Goal: Information Seeking & Learning: Find specific fact

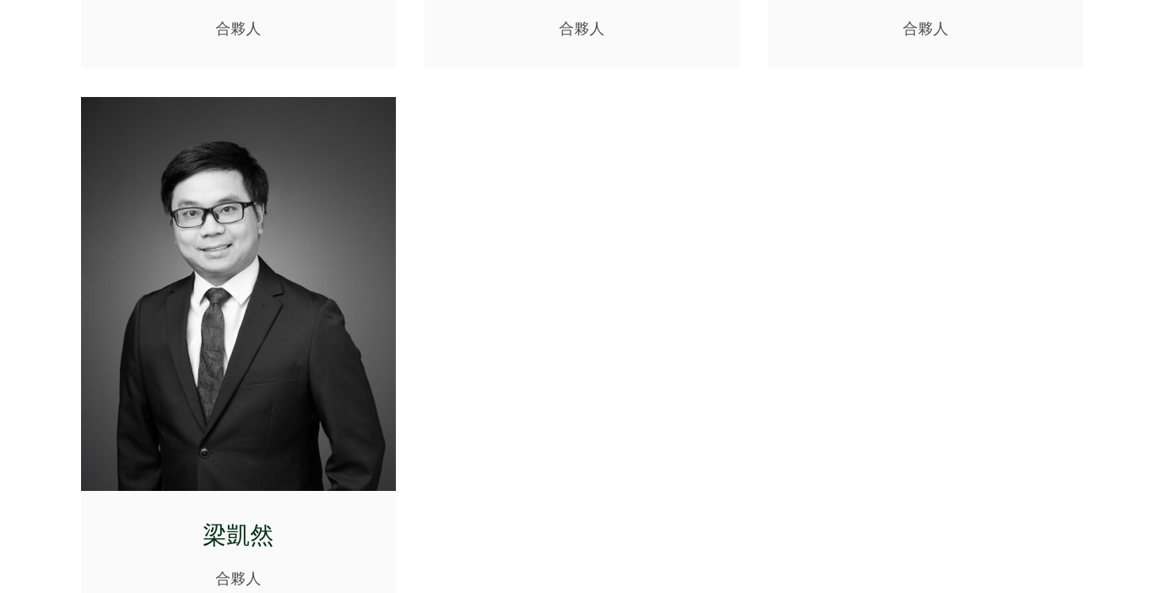
scroll to position [3696, 0]
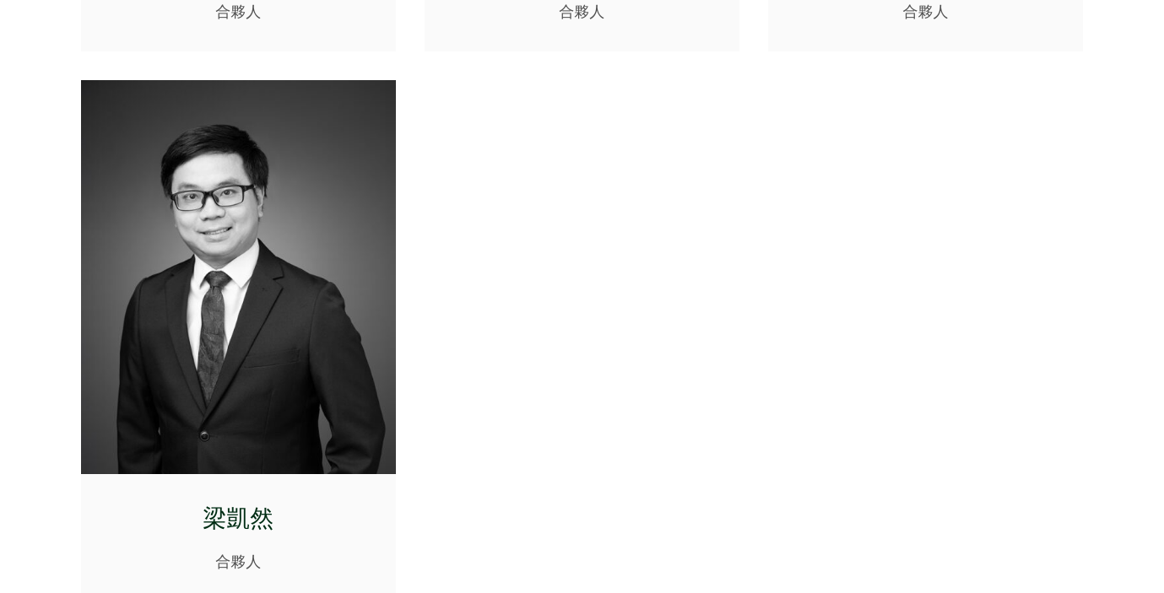
click at [303, 260] on img at bounding box center [238, 277] width 315 height 394
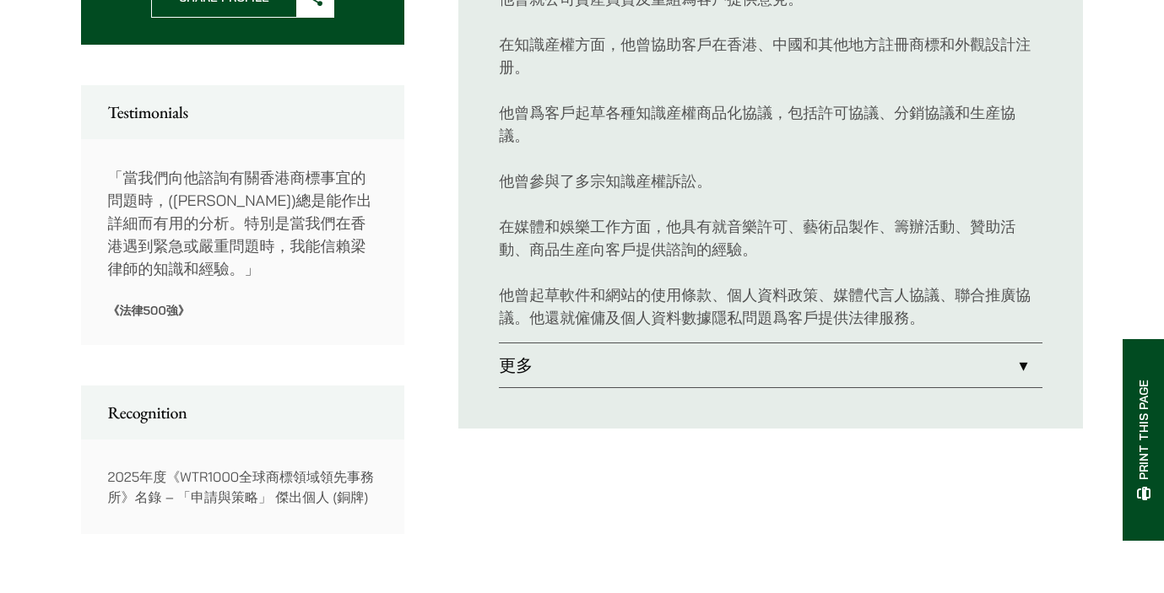
click at [654, 367] on link "更多" at bounding box center [770, 365] width 543 height 44
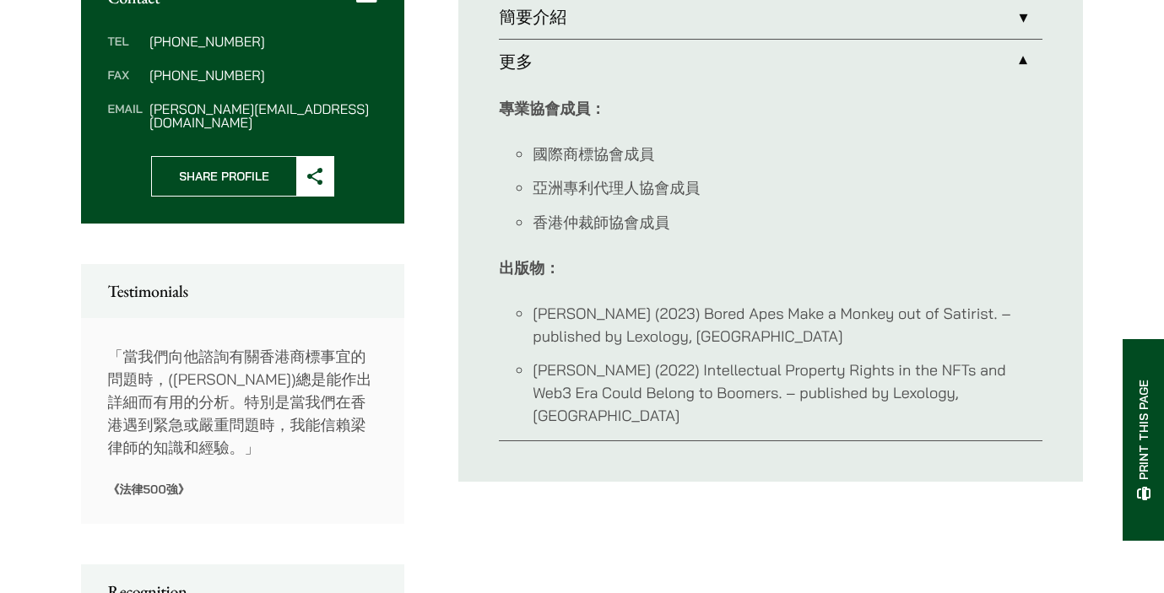
scroll to position [706, 0]
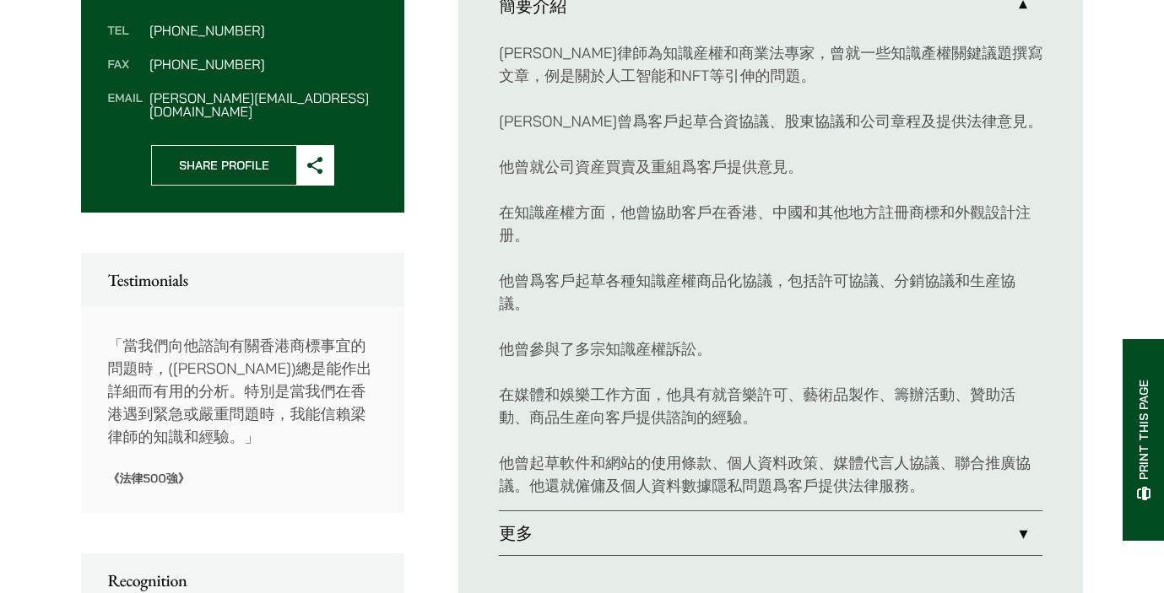
scroll to position [647, 0]
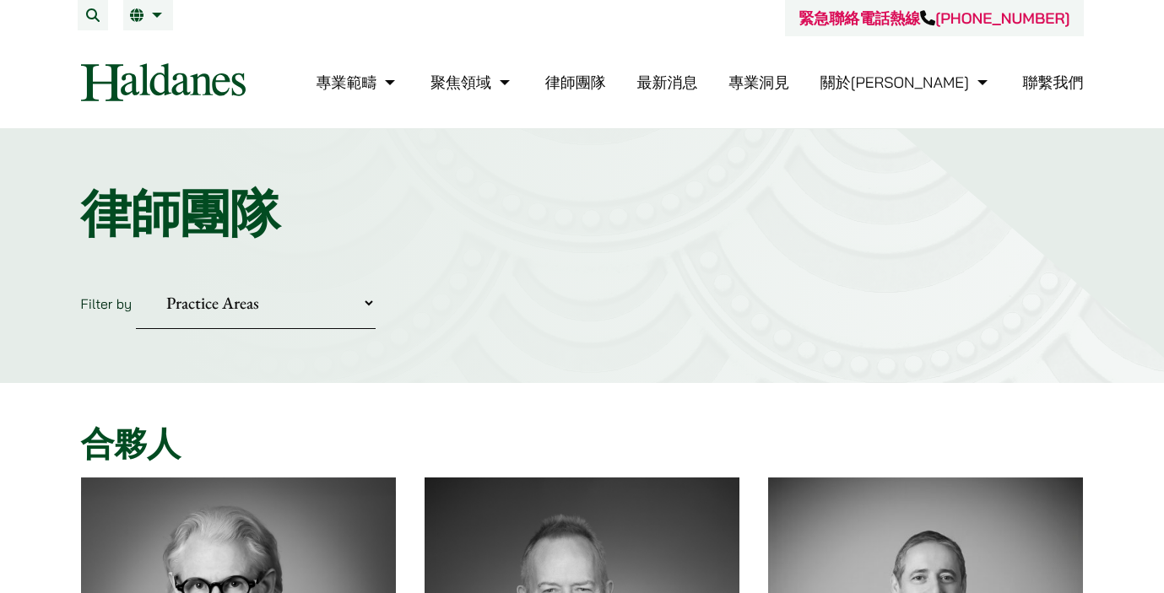
scroll to position [3696, 0]
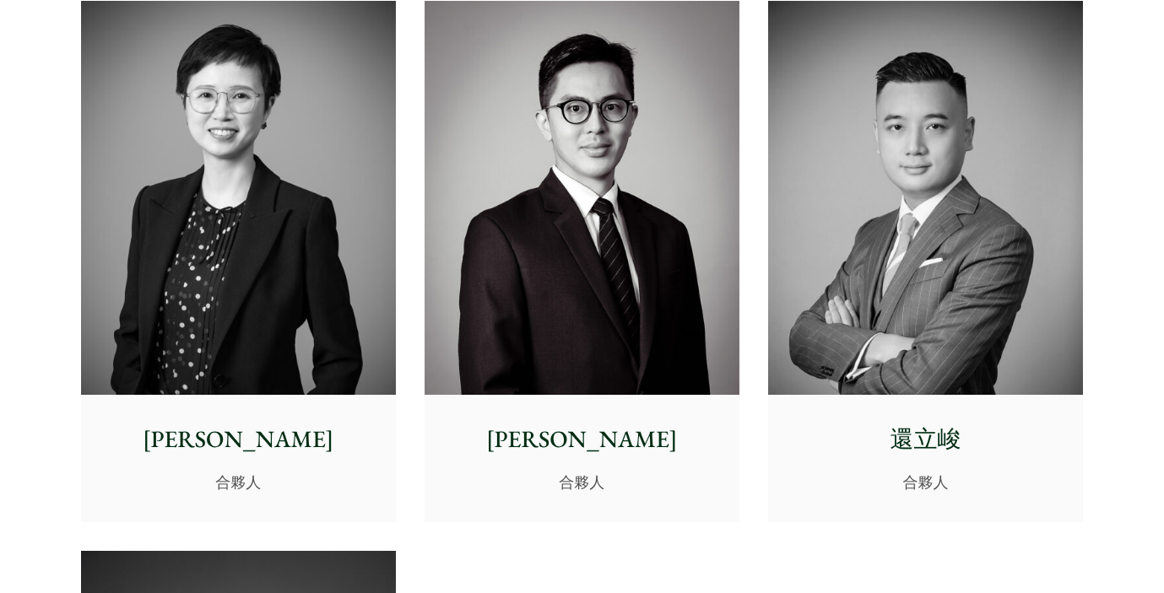
scroll to position [3161, 0]
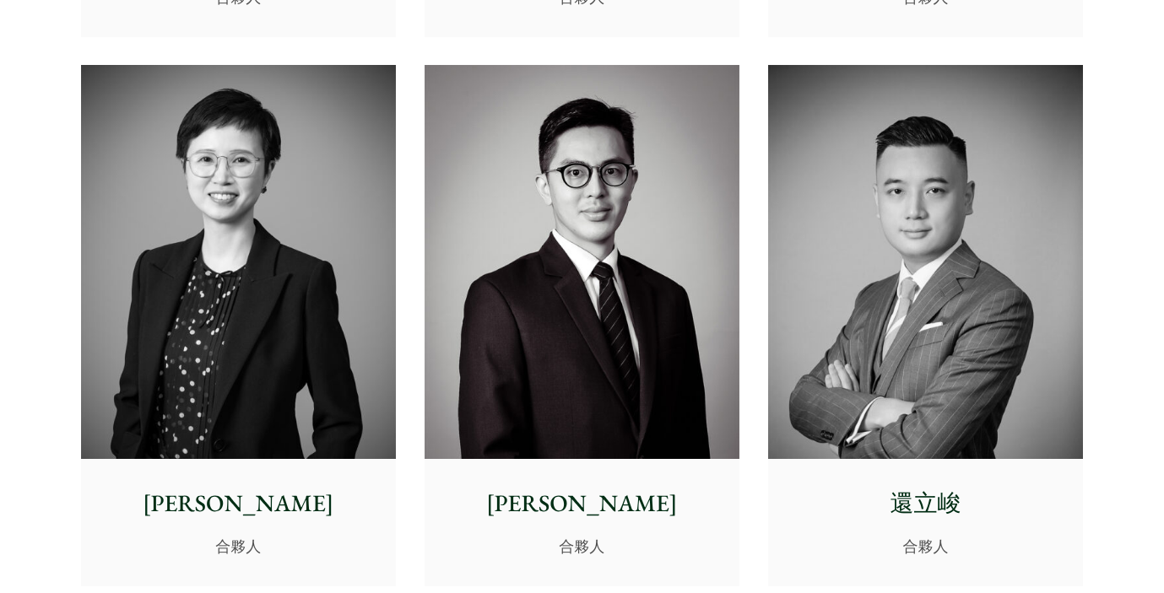
click at [918, 229] on img at bounding box center [925, 262] width 315 height 394
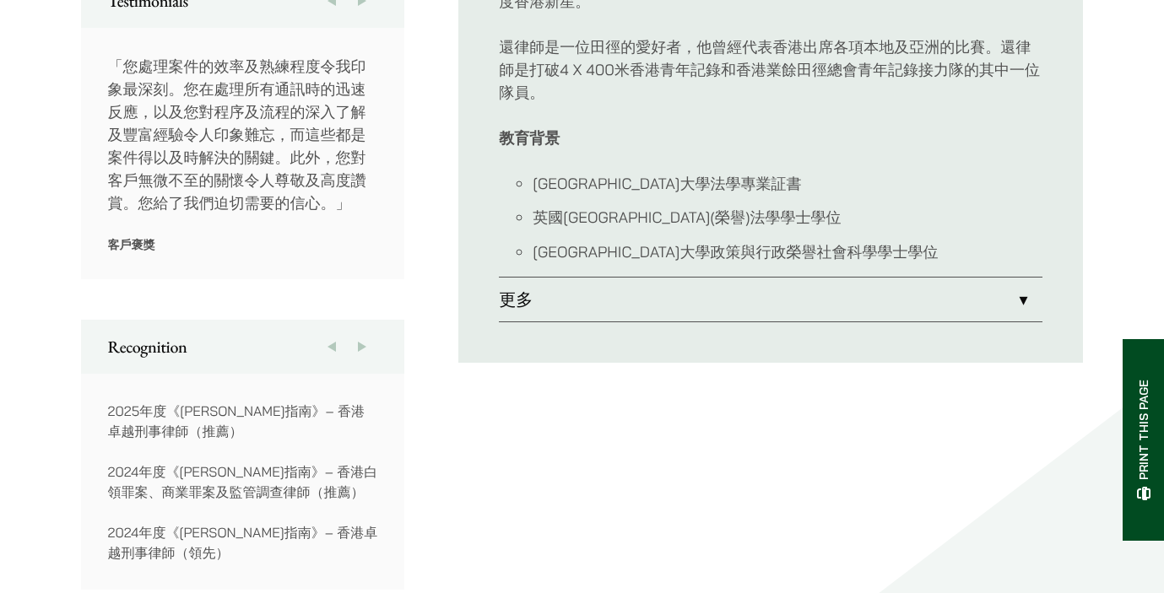
scroll to position [992, 0]
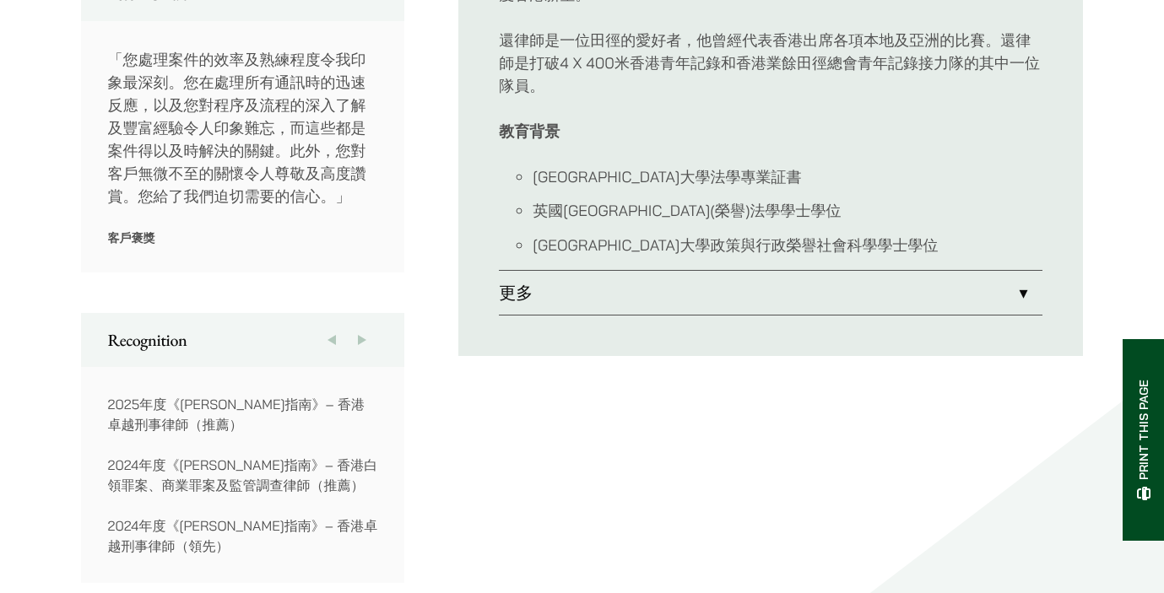
click at [572, 289] on link "更多" at bounding box center [770, 293] width 543 height 44
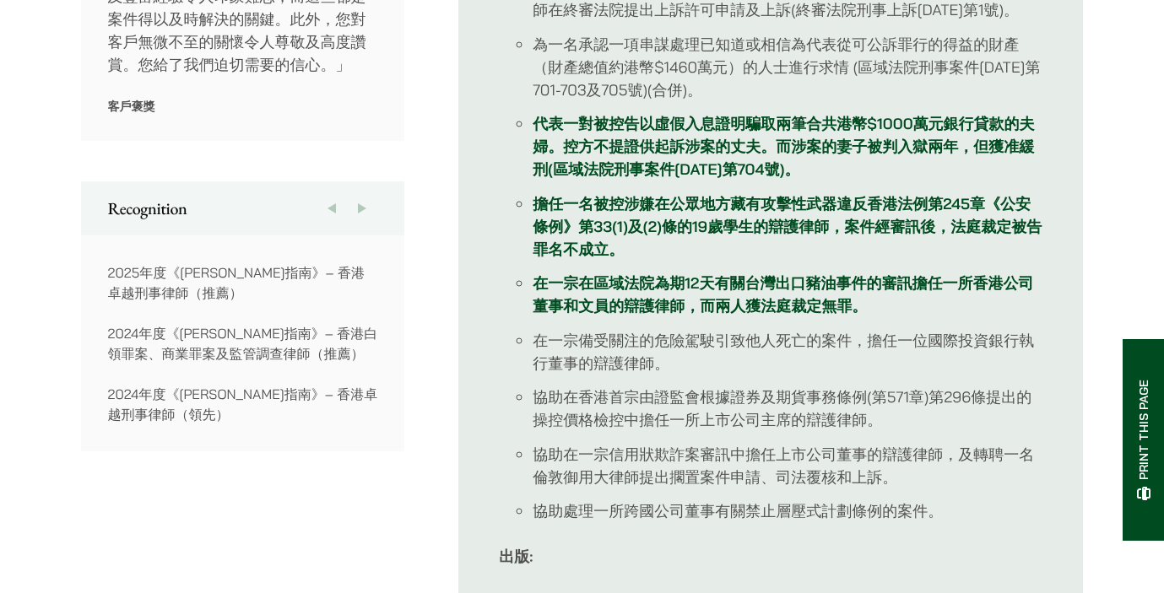
scroll to position [1127, 0]
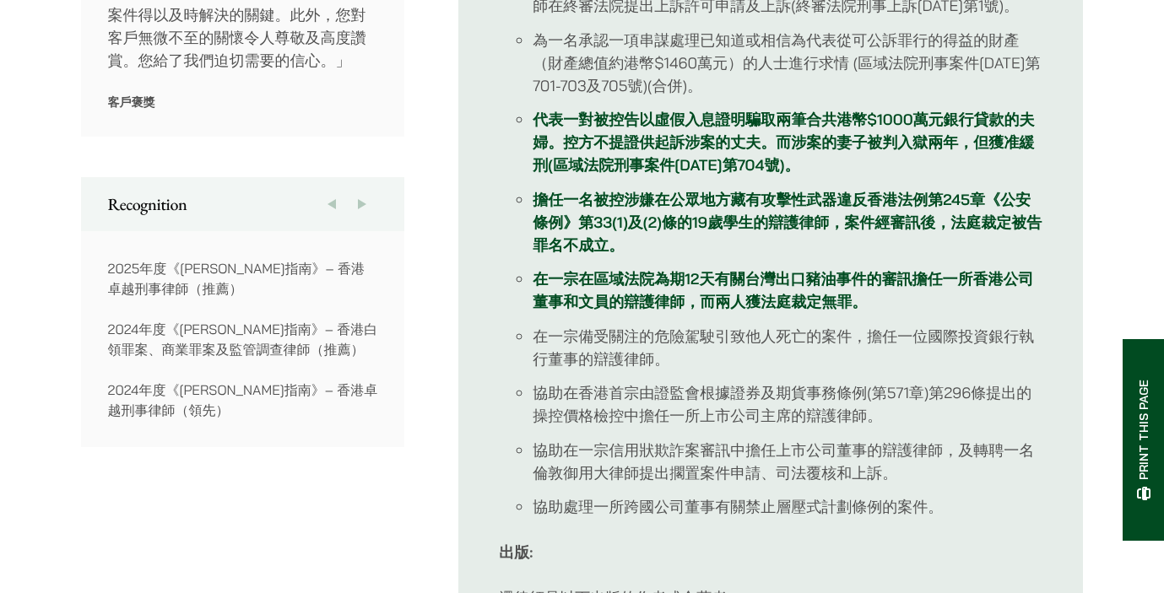
click at [646, 163] on link "代表一對被控告以虛假入息證明騙取兩筆合共港幣$1000萬元銀行貸款的夫婦。控方不提證供起訴涉案的丈夫。而涉案的妻子被判入獄兩年，但獲准緩刑(區域法院刑事案件[…" at bounding box center [783, 142] width 501 height 65
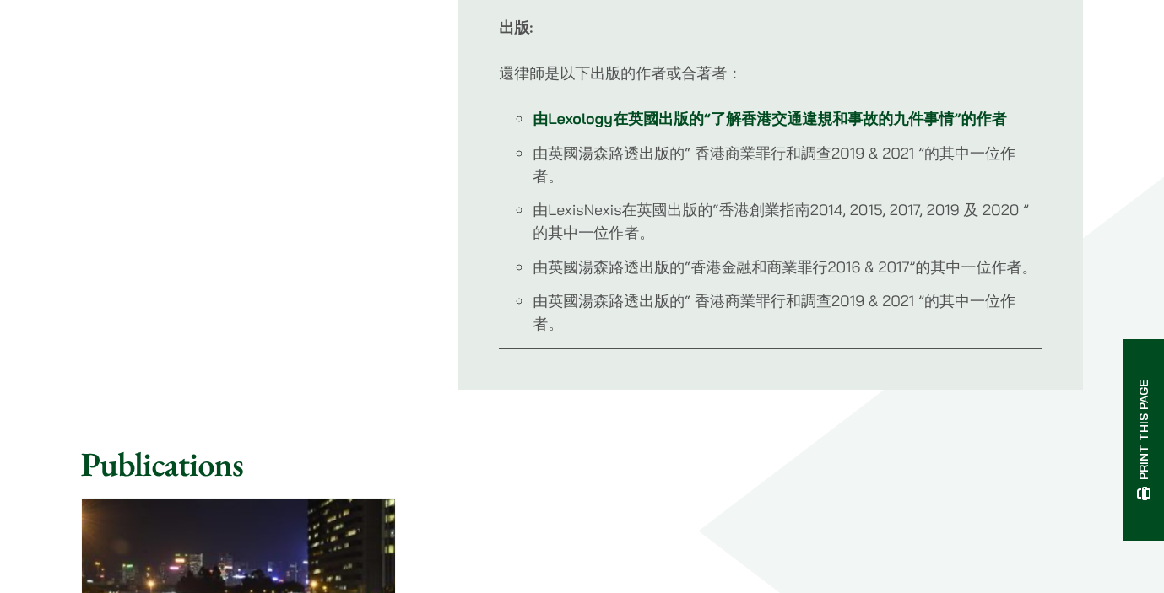
scroll to position [1655, 0]
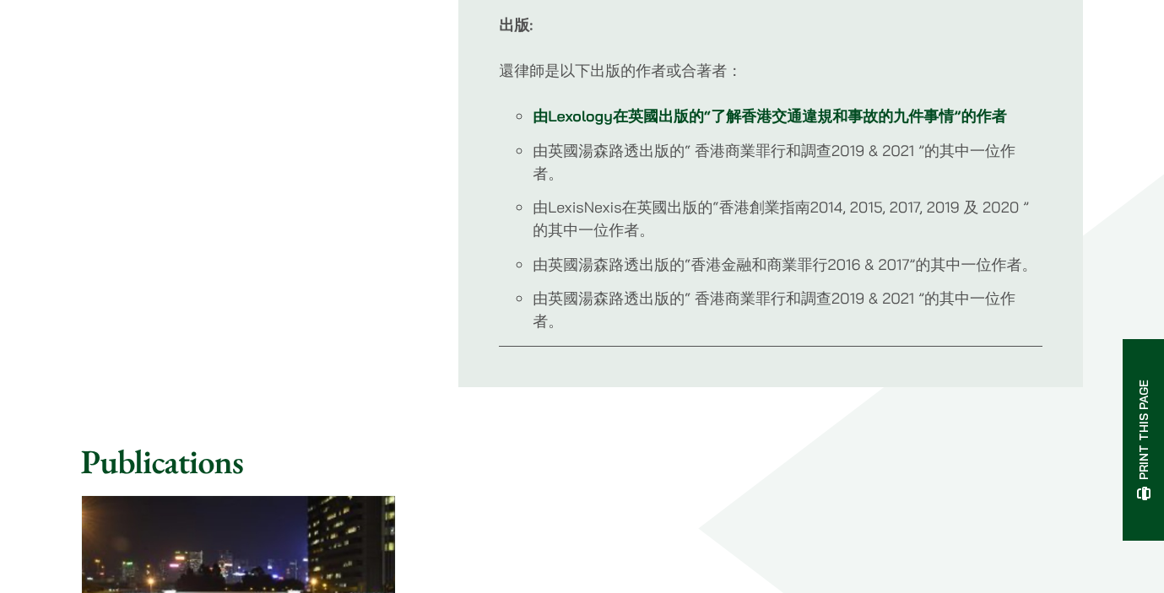
click at [736, 116] on link "由Lexology在英國出版的“了解香港交通違規和事故的九件事情”的作者" at bounding box center [769, 115] width 473 height 19
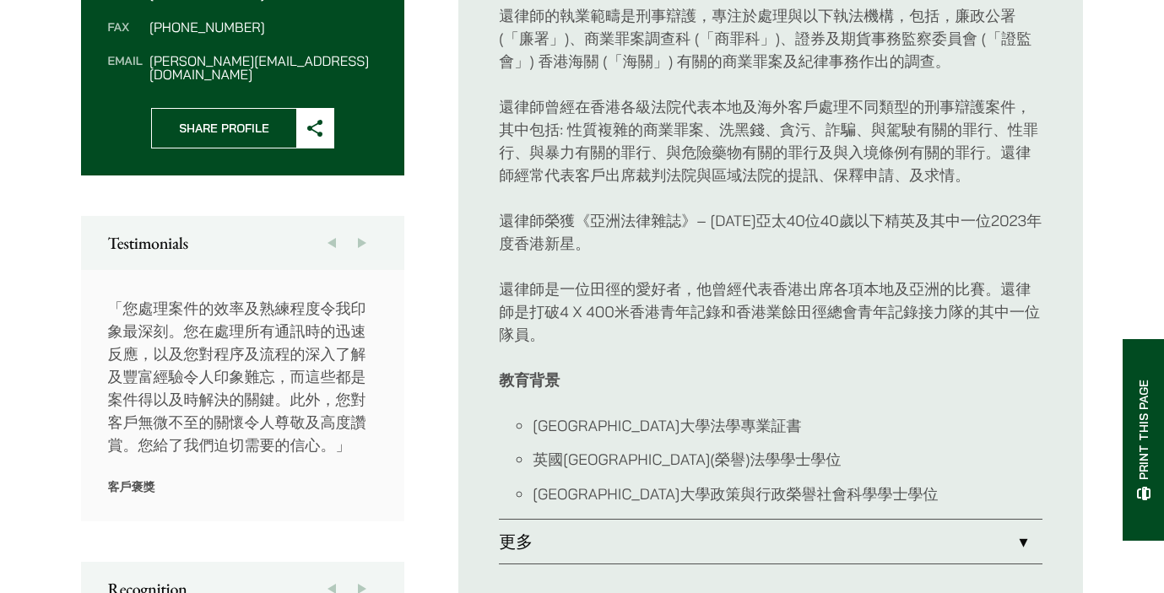
scroll to position [652, 0]
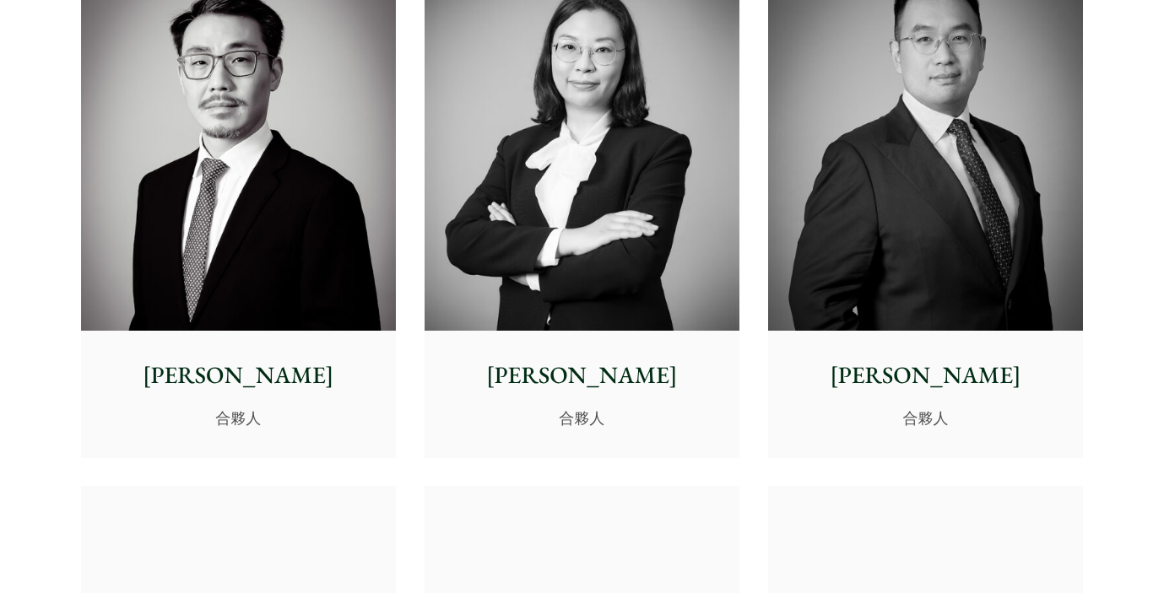
scroll to position [2726, 0]
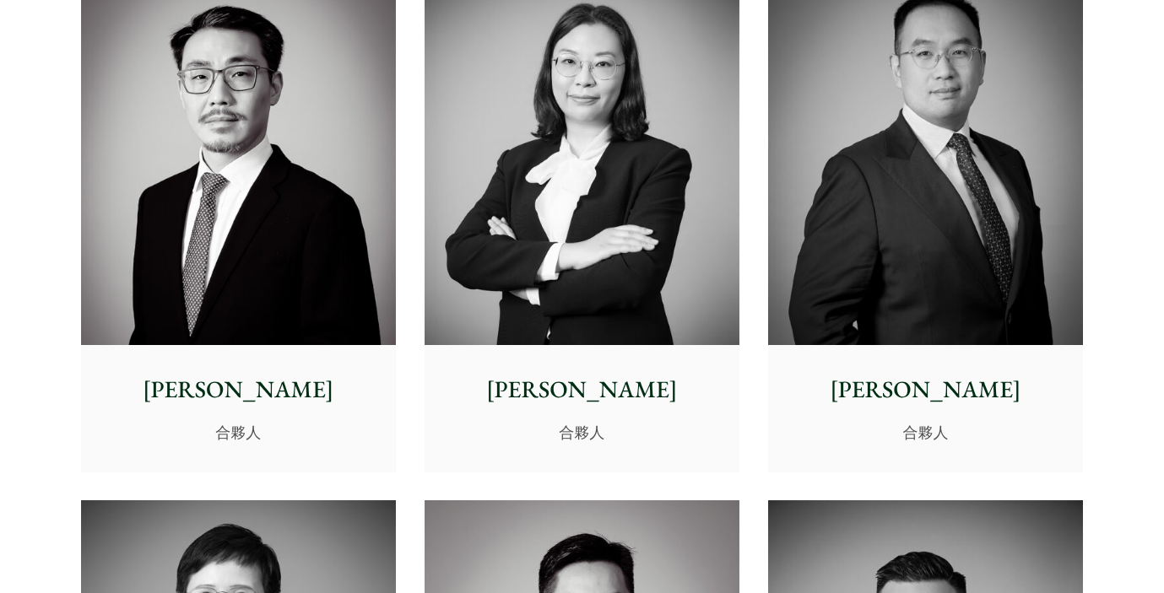
click at [889, 190] on img at bounding box center [925, 148] width 315 height 394
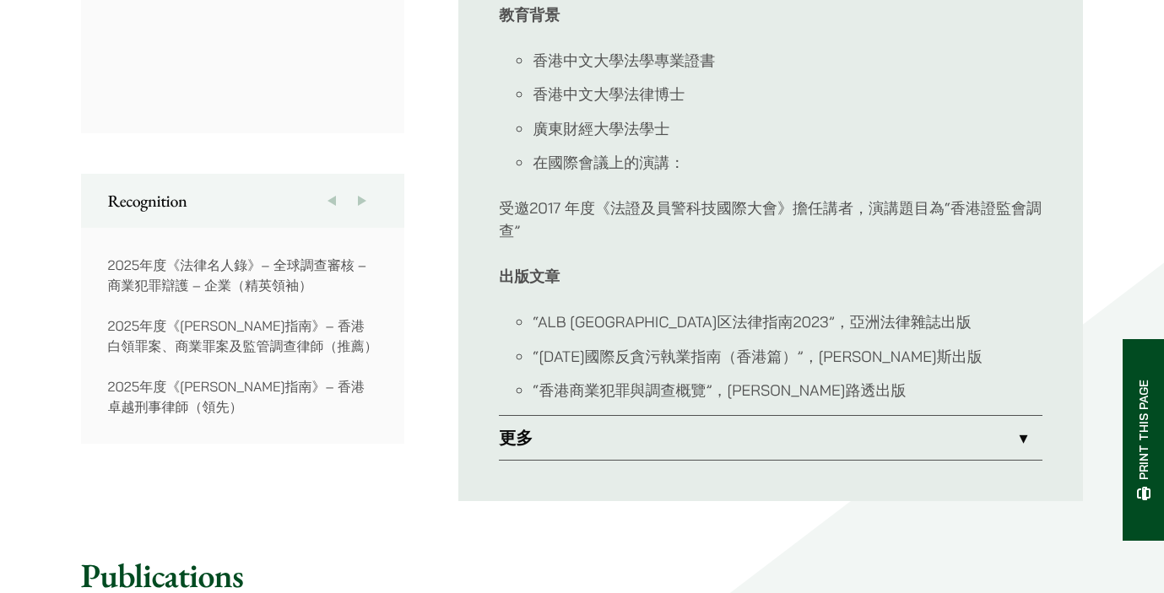
scroll to position [1195, 0]
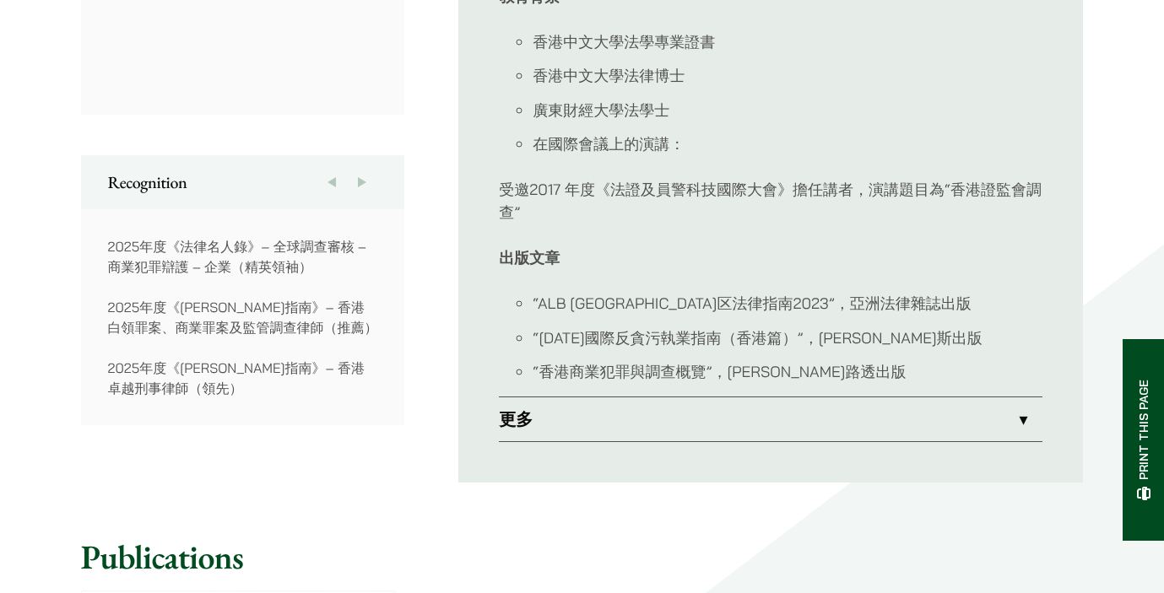
click at [571, 425] on link "更多" at bounding box center [770, 419] width 543 height 44
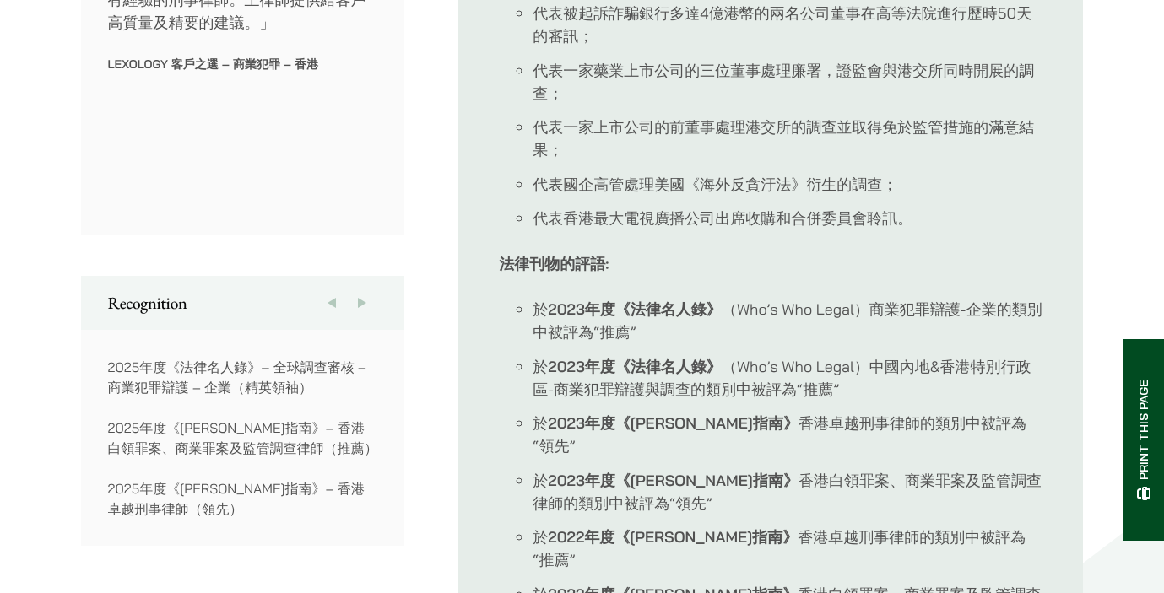
scroll to position [1101, 0]
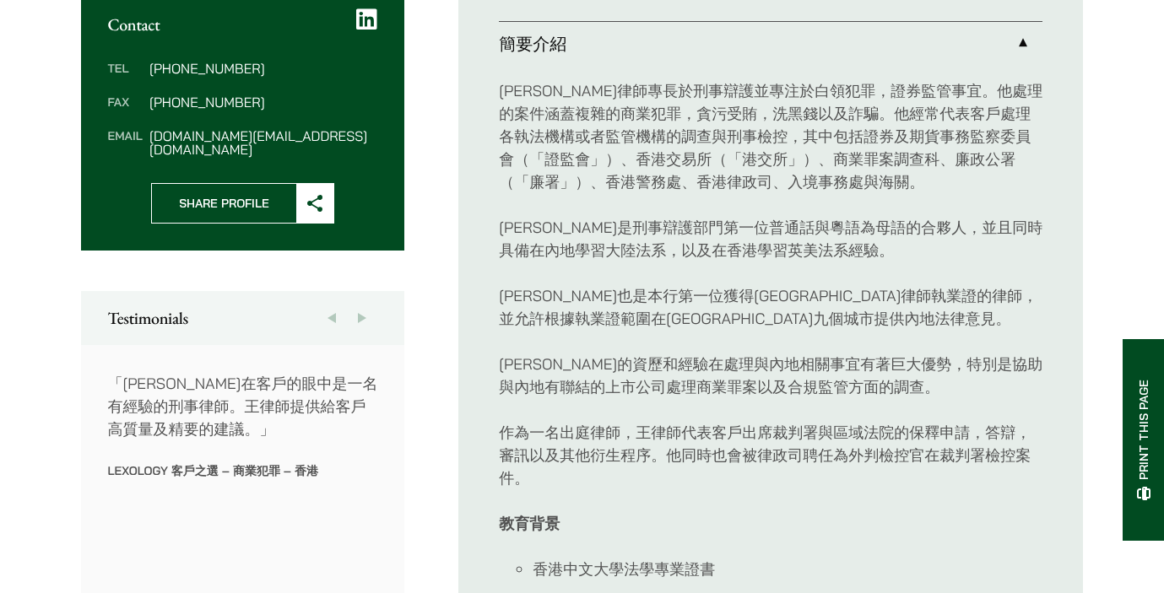
scroll to position [647, 0]
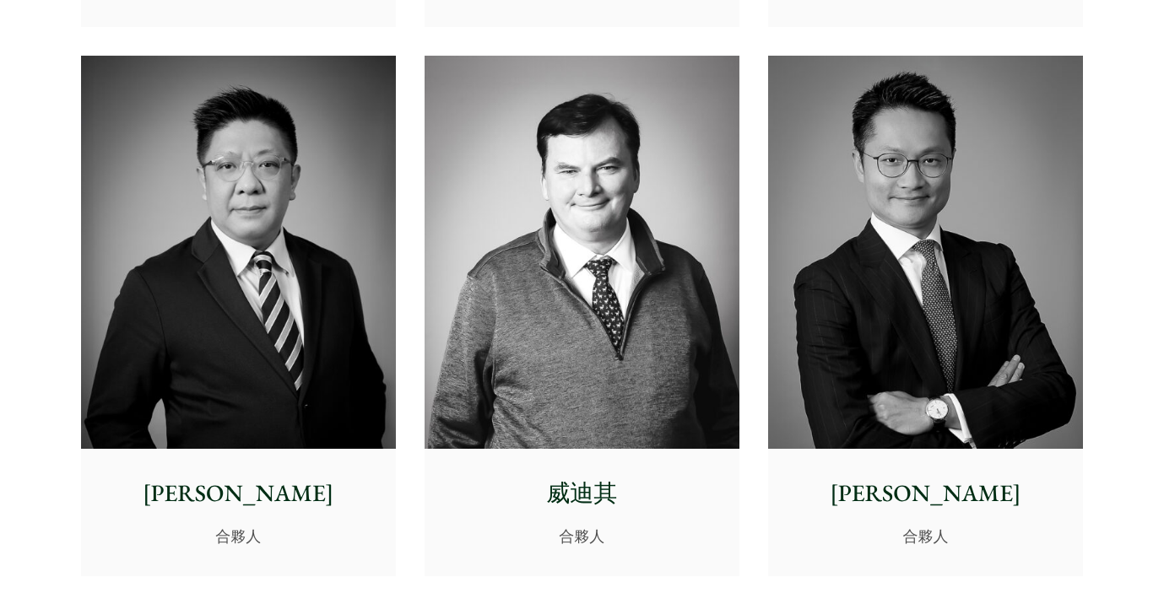
scroll to position [1121, 0]
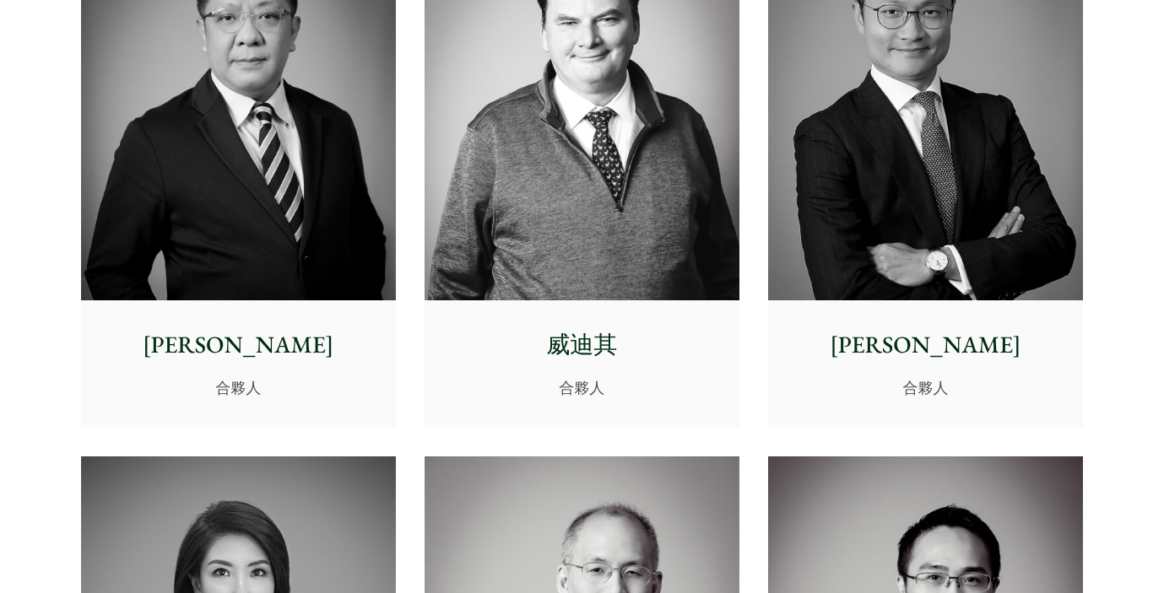
click at [276, 257] on img at bounding box center [238, 104] width 315 height 394
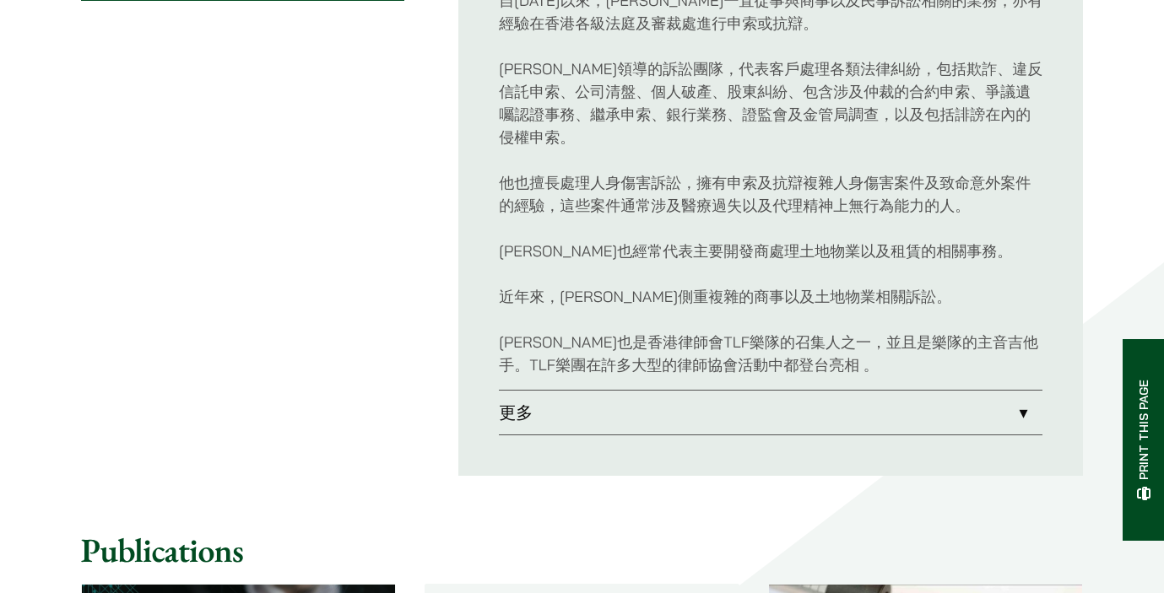
scroll to position [935, 0]
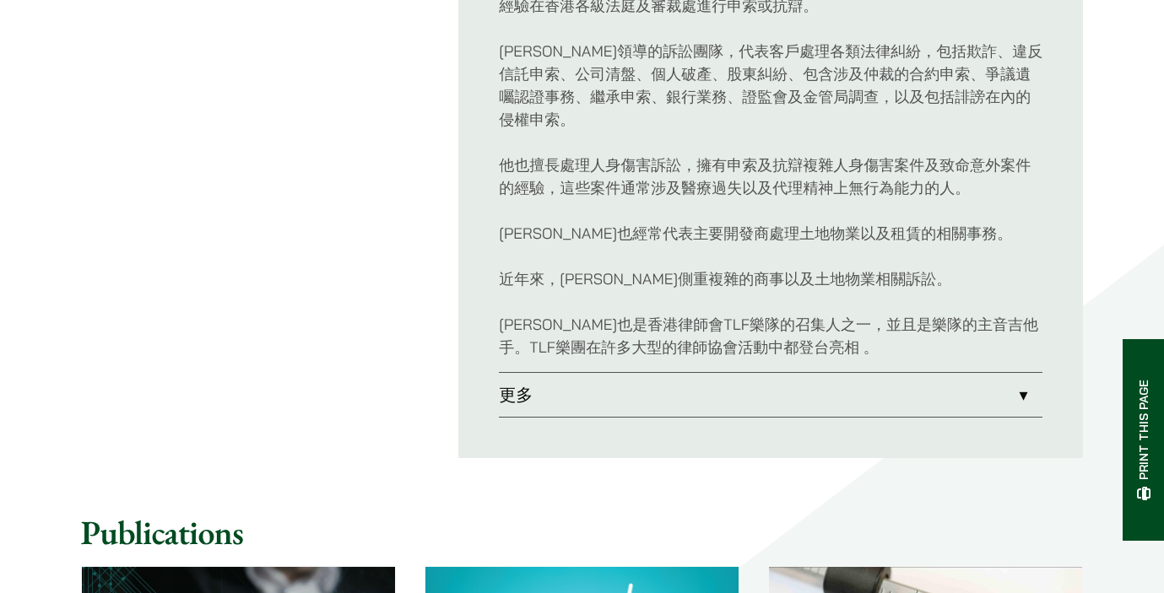
click at [623, 399] on link "更多" at bounding box center [770, 395] width 543 height 44
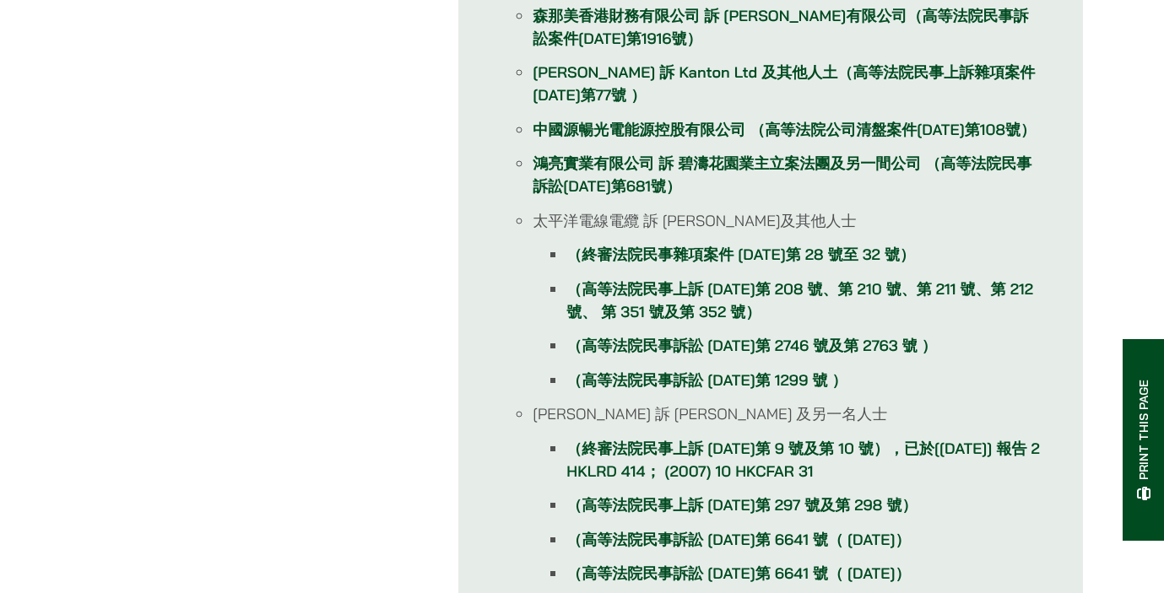
scroll to position [733, 0]
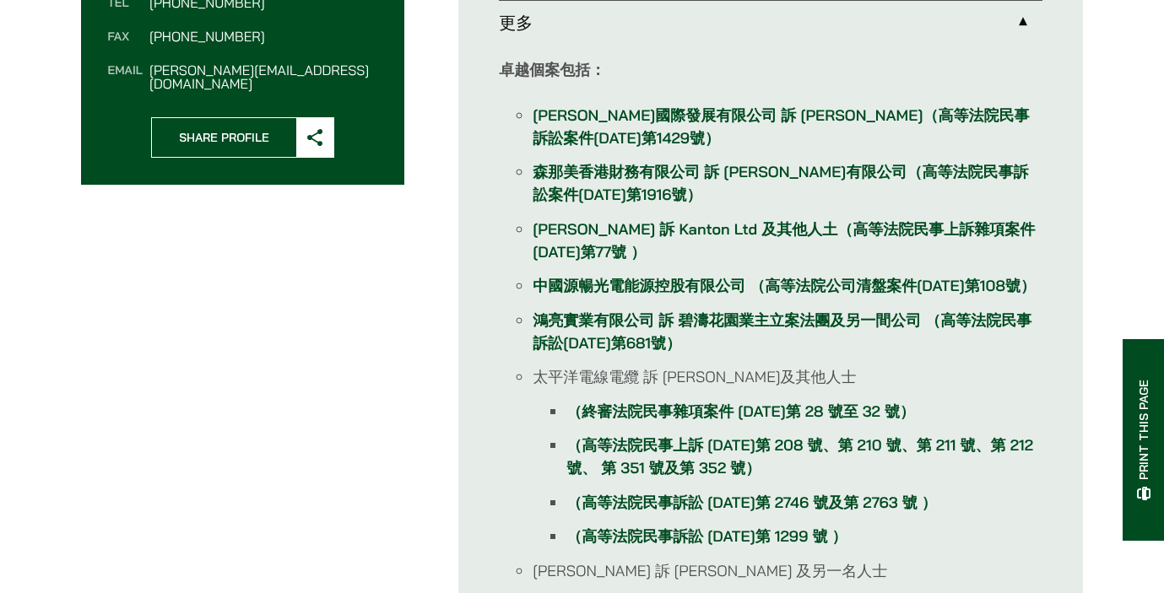
click at [741, 112] on link "[PERSON_NAME]國際發展有限公司 訴 [PERSON_NAME]（高等法院民事訴訟案件[DATE]第1429號）" at bounding box center [781, 126] width 496 height 42
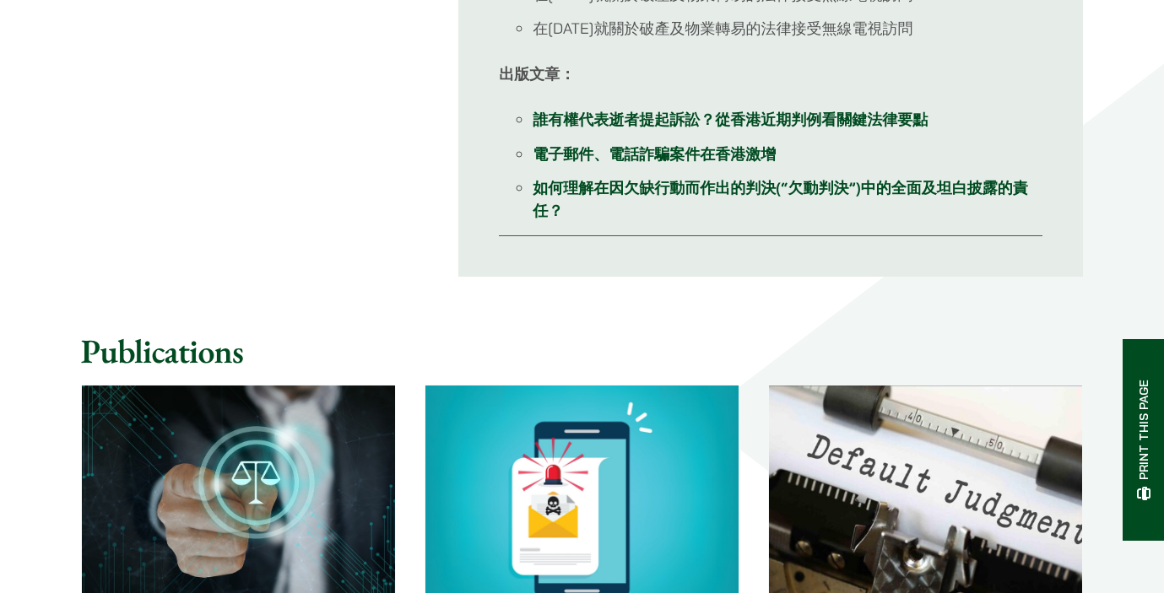
scroll to position [2112, 0]
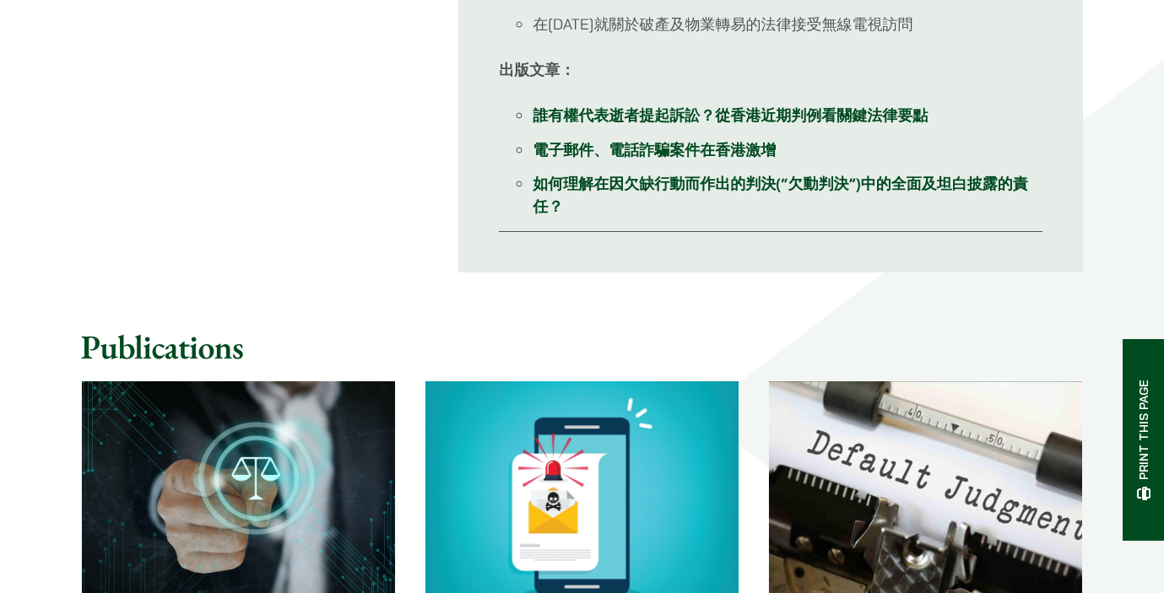
click at [733, 111] on link "誰有權代表逝者提起訴訟？從香港近期判例看關鍵法律要點" at bounding box center [730, 114] width 395 height 19
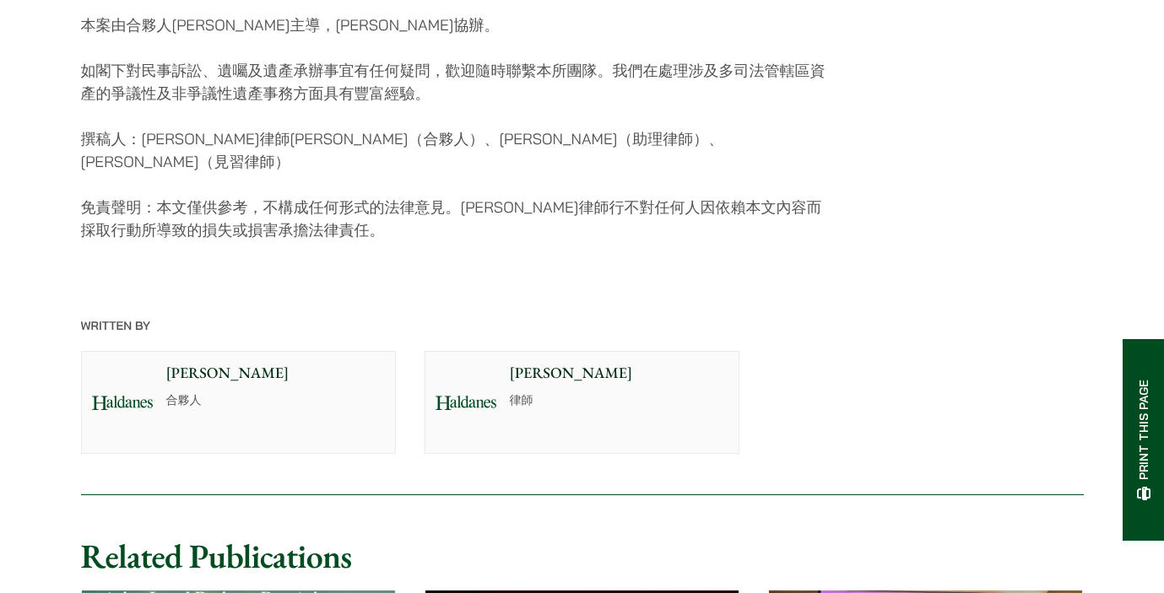
scroll to position [2375, 0]
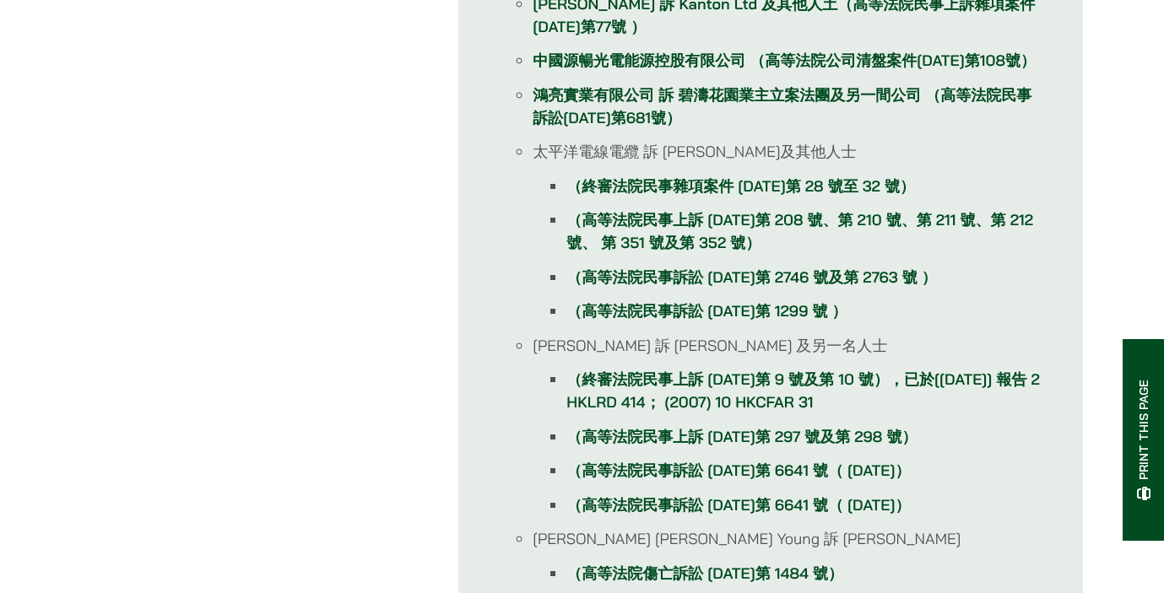
scroll to position [960, 0]
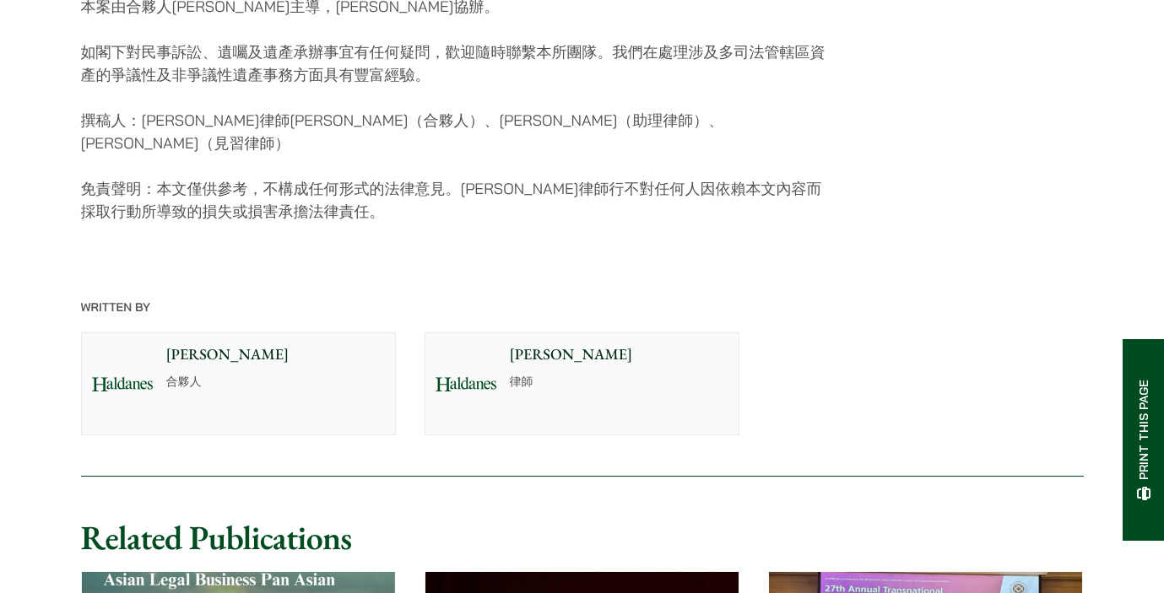
scroll to position [2369, 0]
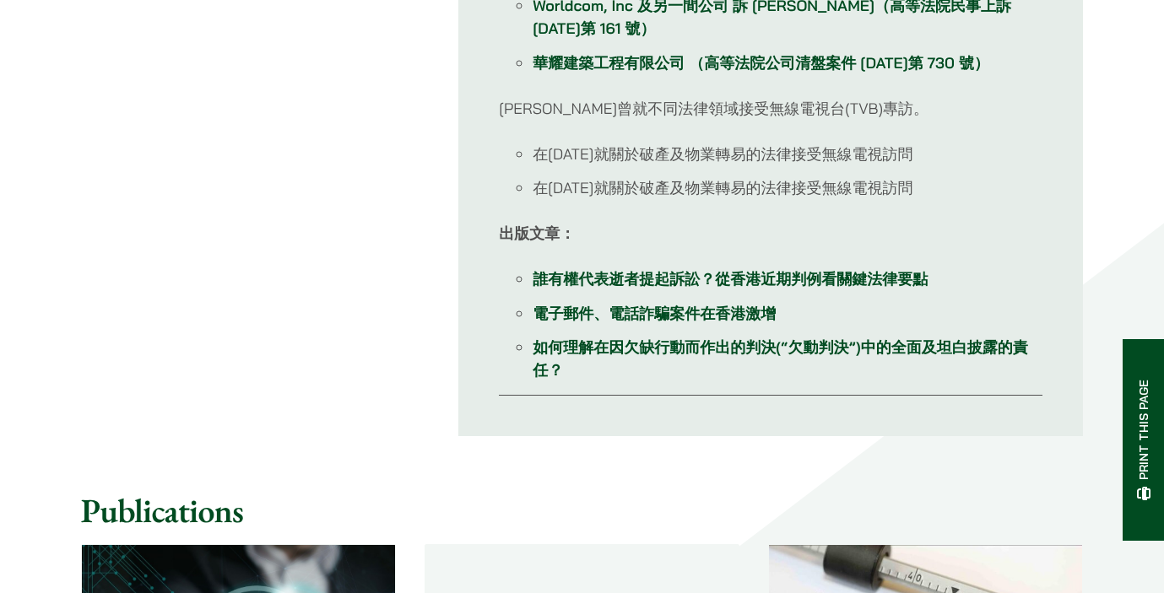
scroll to position [1933, 0]
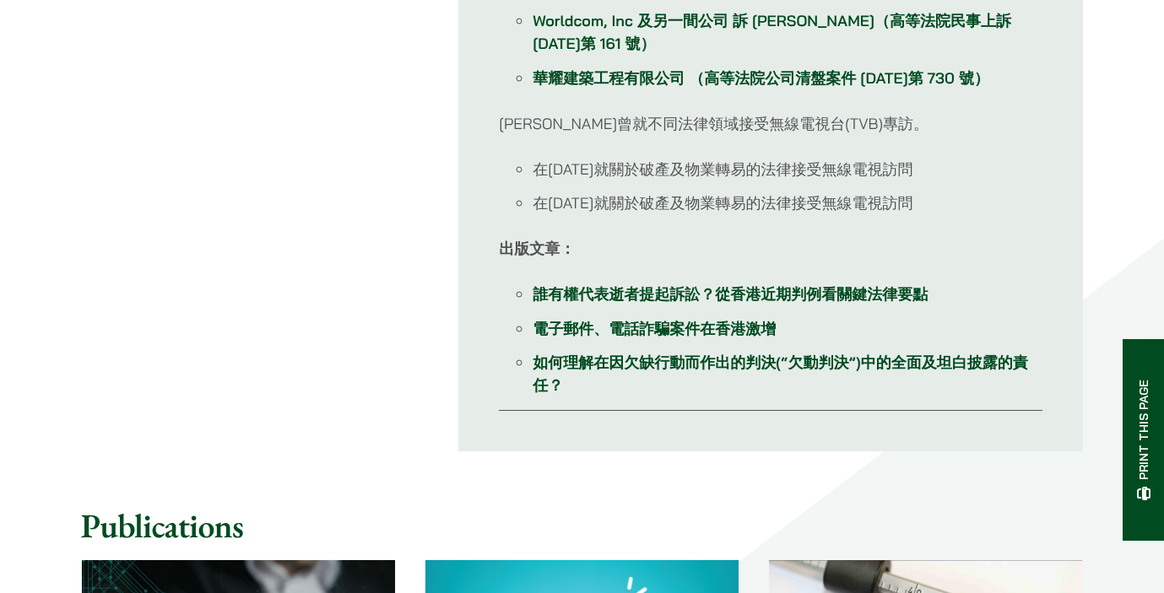
click at [635, 332] on link "電子郵件、電話詐騙案件在香港激增" at bounding box center [654, 328] width 243 height 19
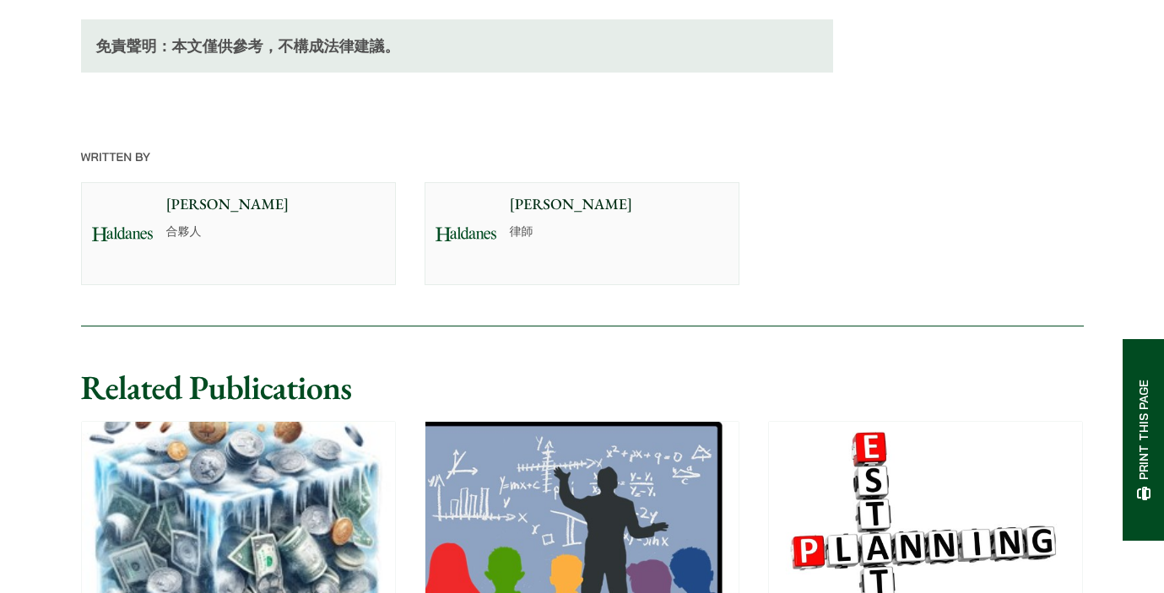
scroll to position [2861, 0]
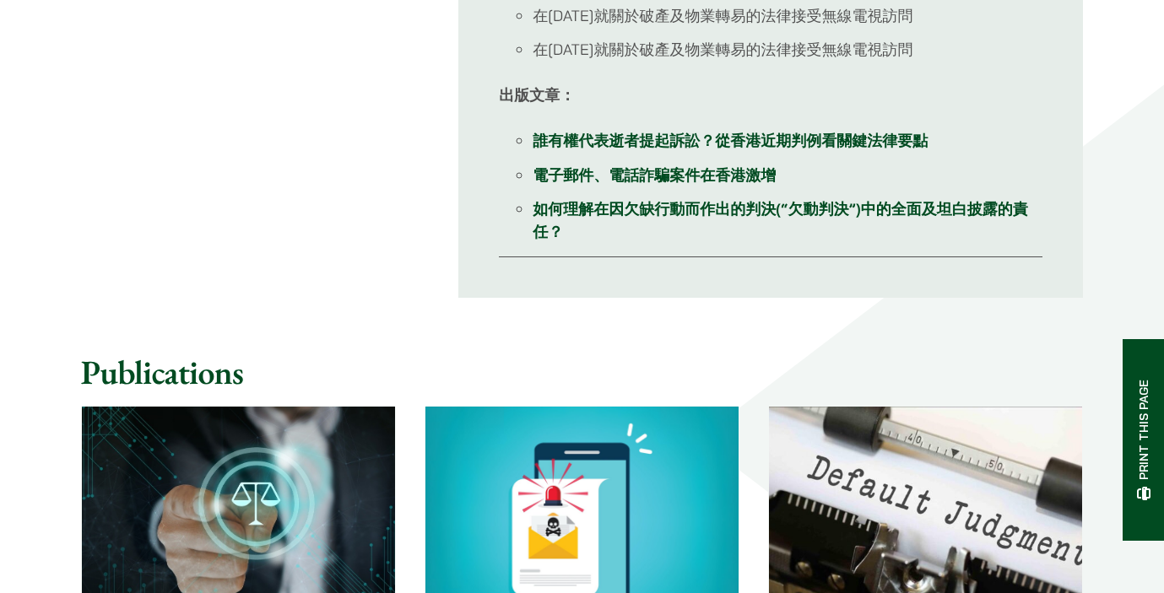
scroll to position [2077, 0]
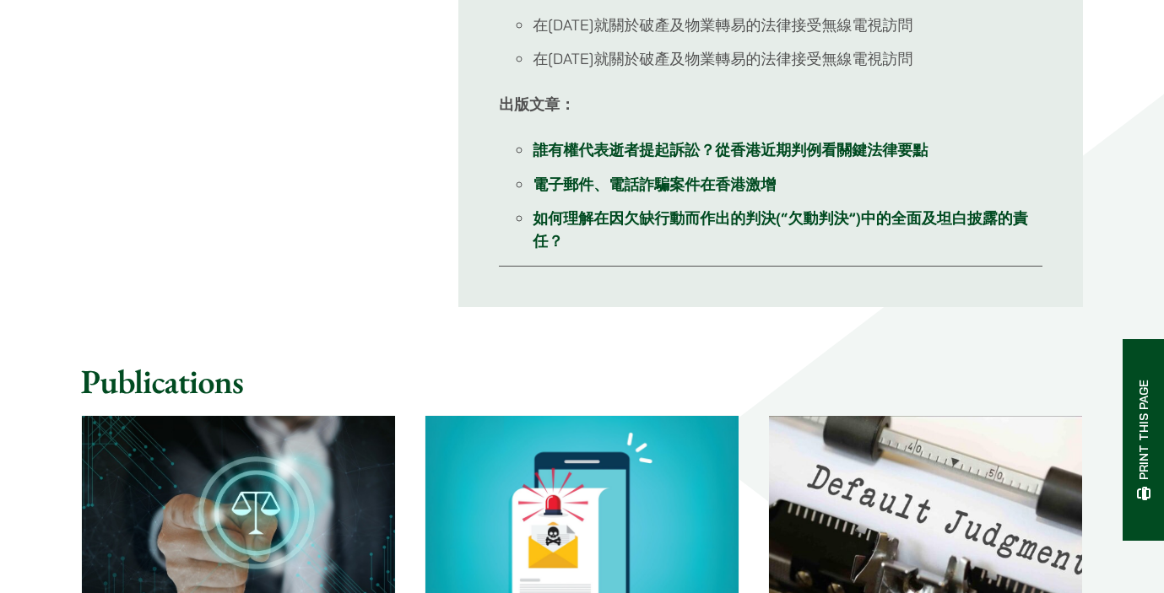
click at [676, 224] on link "如何理解在因欠缺行動而作出的判決(“欠動判決”)中的全面及坦白披露的責任？" at bounding box center [780, 229] width 495 height 42
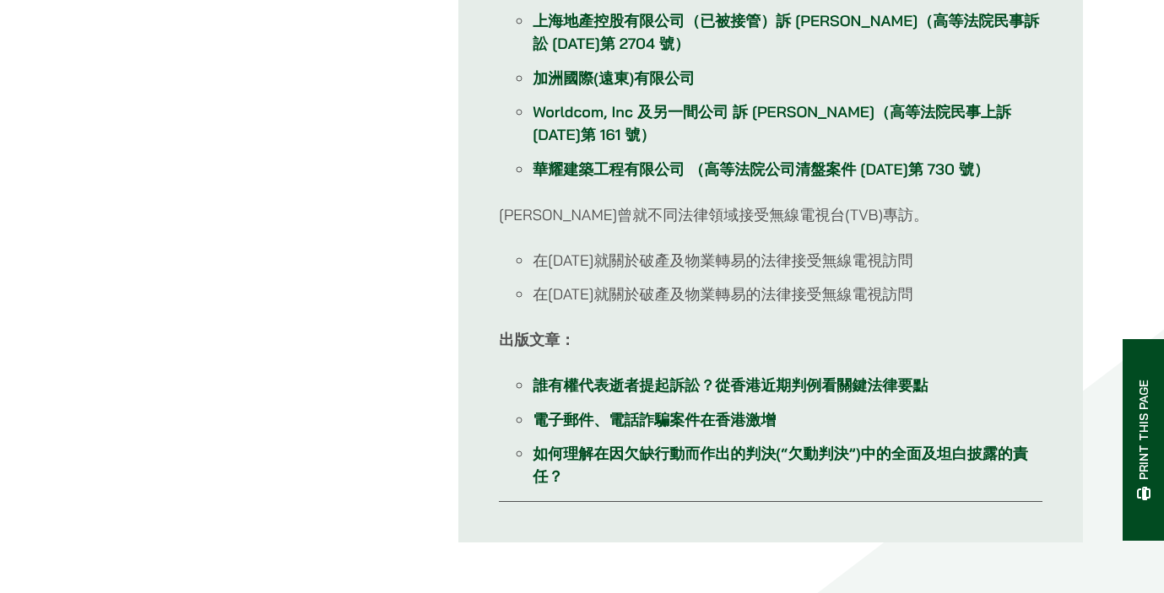
scroll to position [1864, 0]
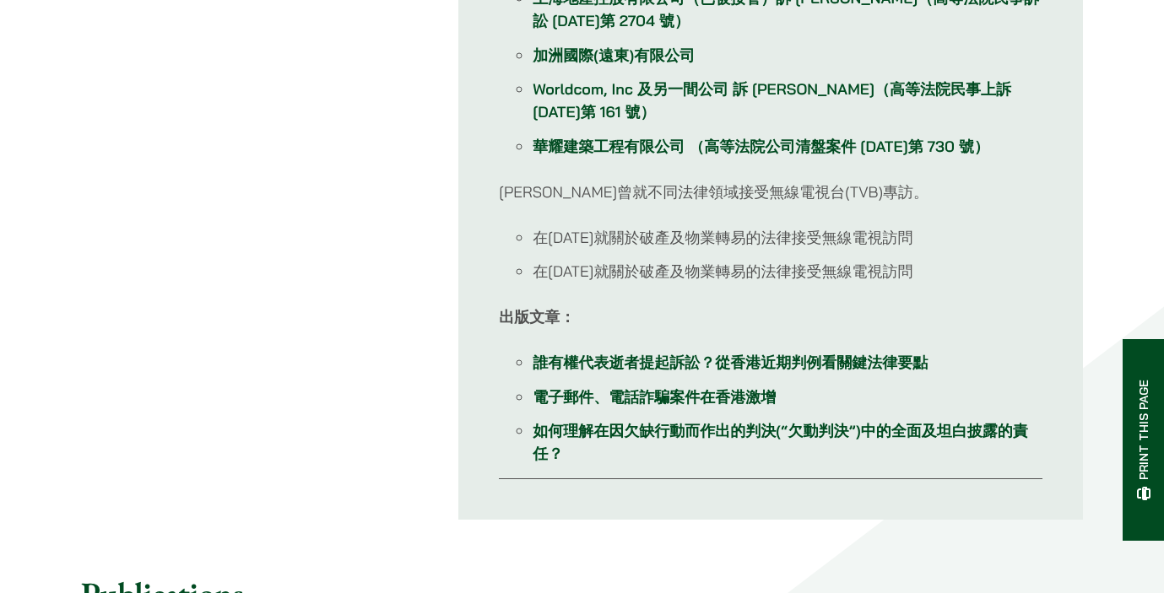
click at [768, 367] on link "誰有權代表逝者提起訴訟？從香港近期判例看關鍵法律要點" at bounding box center [730, 362] width 395 height 19
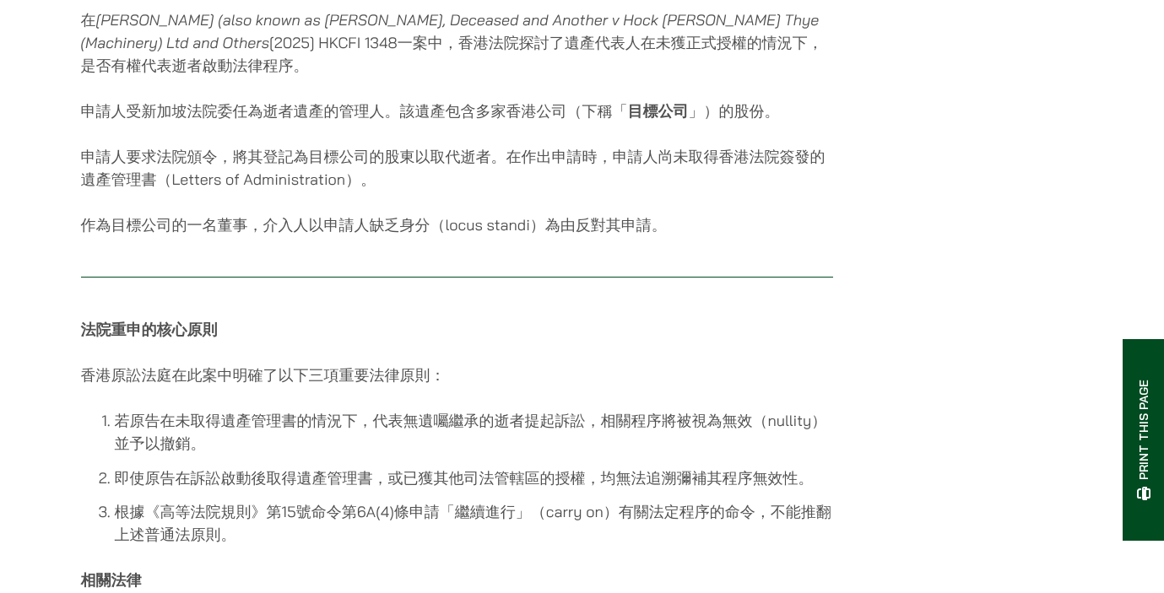
scroll to position [1100, 0]
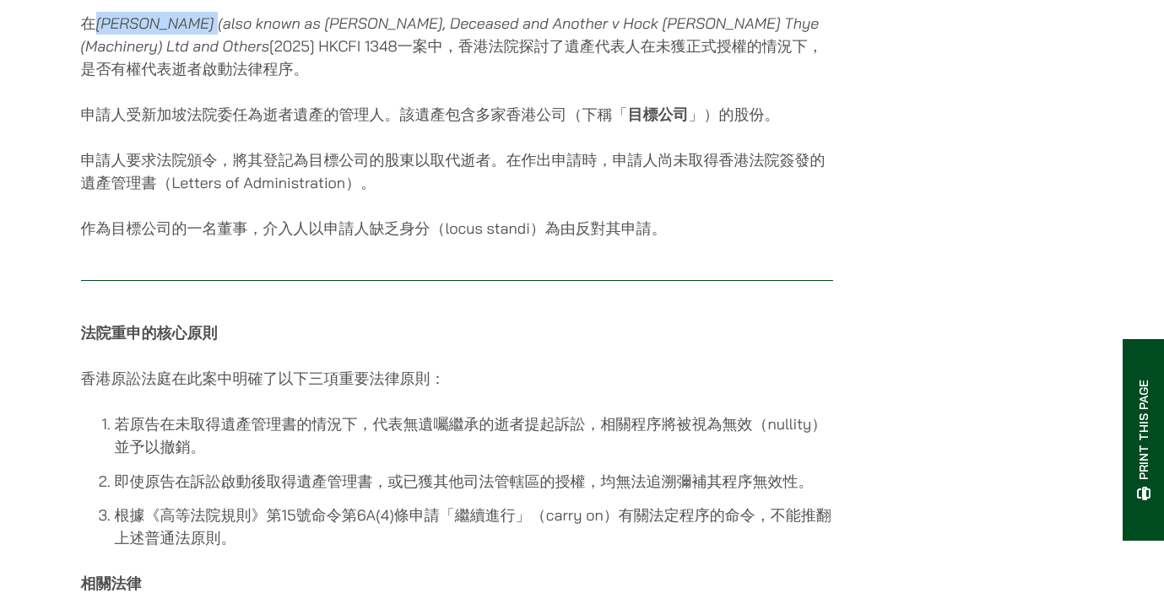
drag, startPoint x: 206, startPoint y: 36, endPoint x: 100, endPoint y: 36, distance: 106.3
click at [100, 36] on em "[PERSON_NAME] (also known as [PERSON_NAME], Deceased and Another v Hock [PERSON…" at bounding box center [450, 35] width 738 height 42
copy em "[PERSON_NAME]"
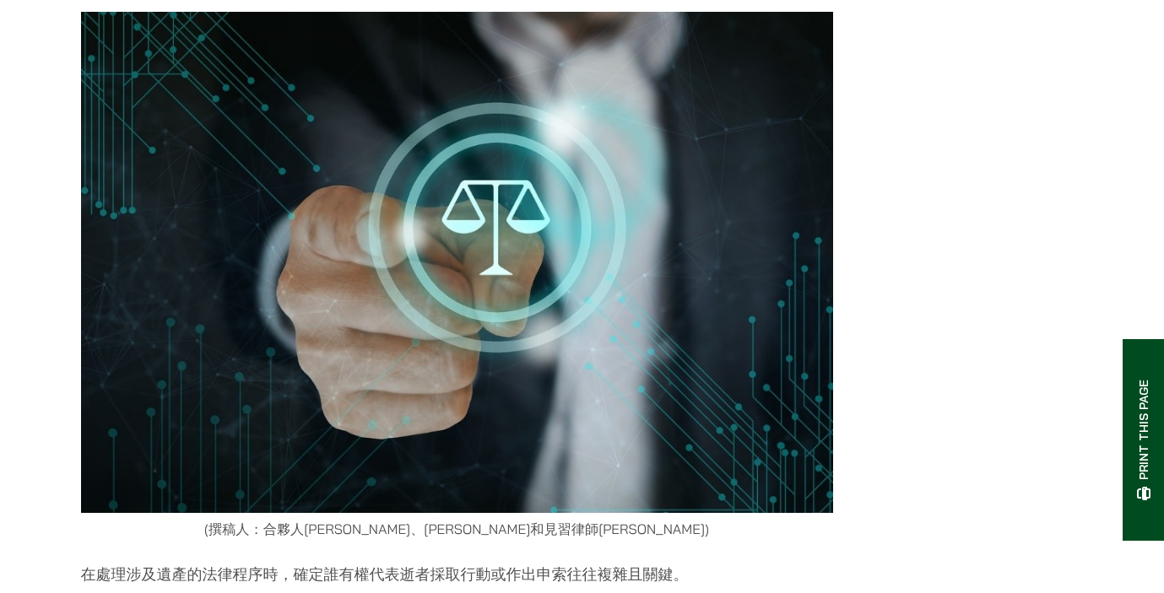
scroll to position [0, 0]
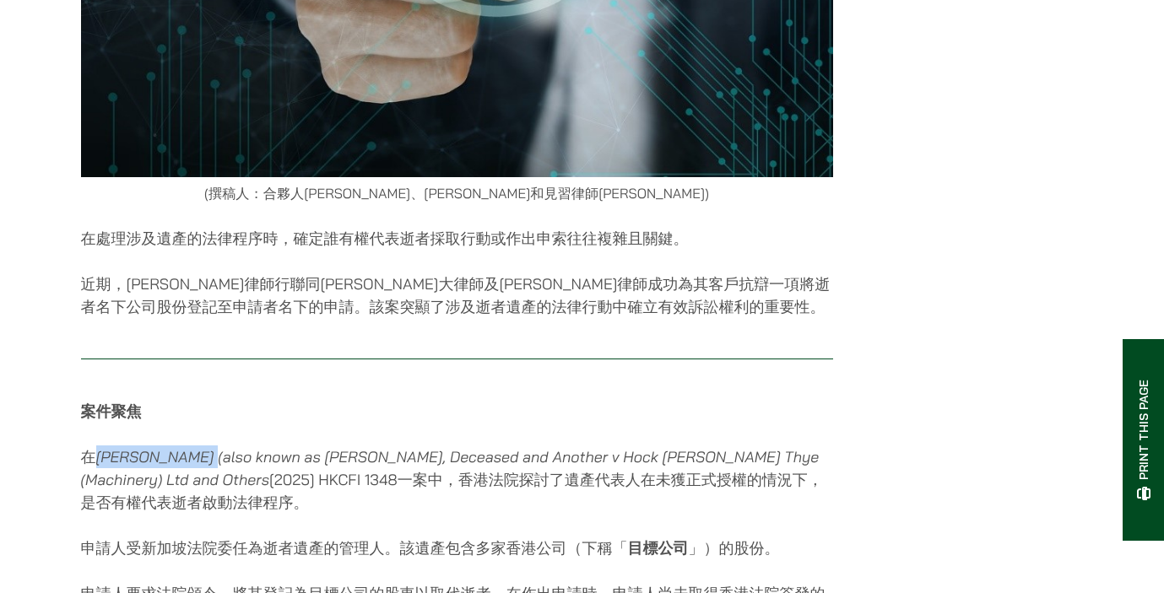
click at [540, 247] on p "在處理涉及遺產的法律程序時，確定誰有權代表逝者採取行動或作出申索往往複雜且關鍵。" at bounding box center [457, 238] width 752 height 23
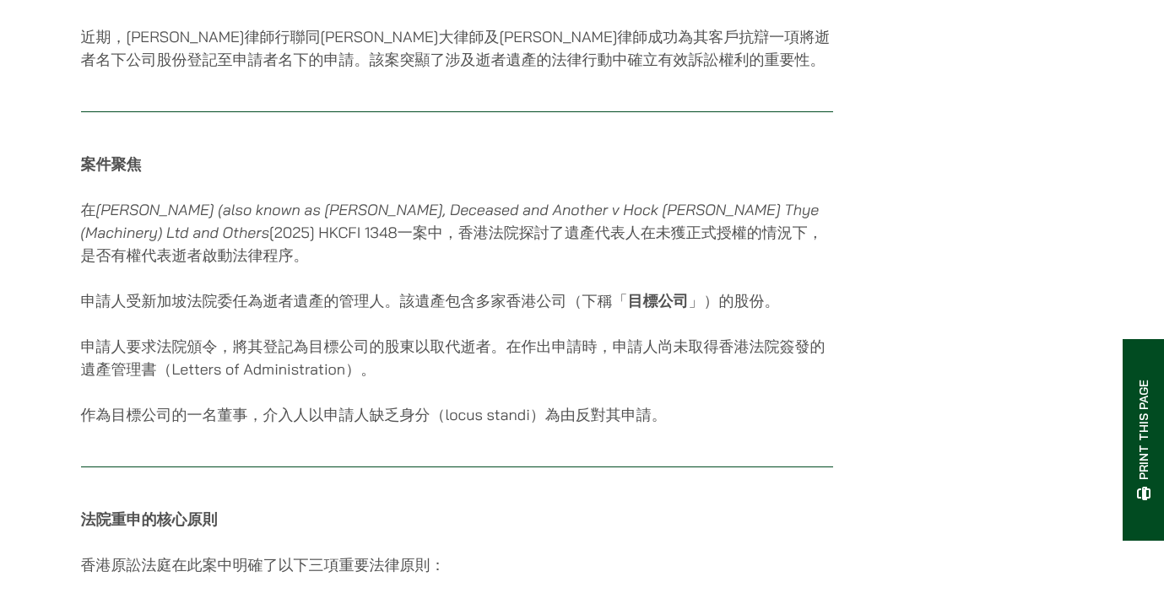
scroll to position [897, 0]
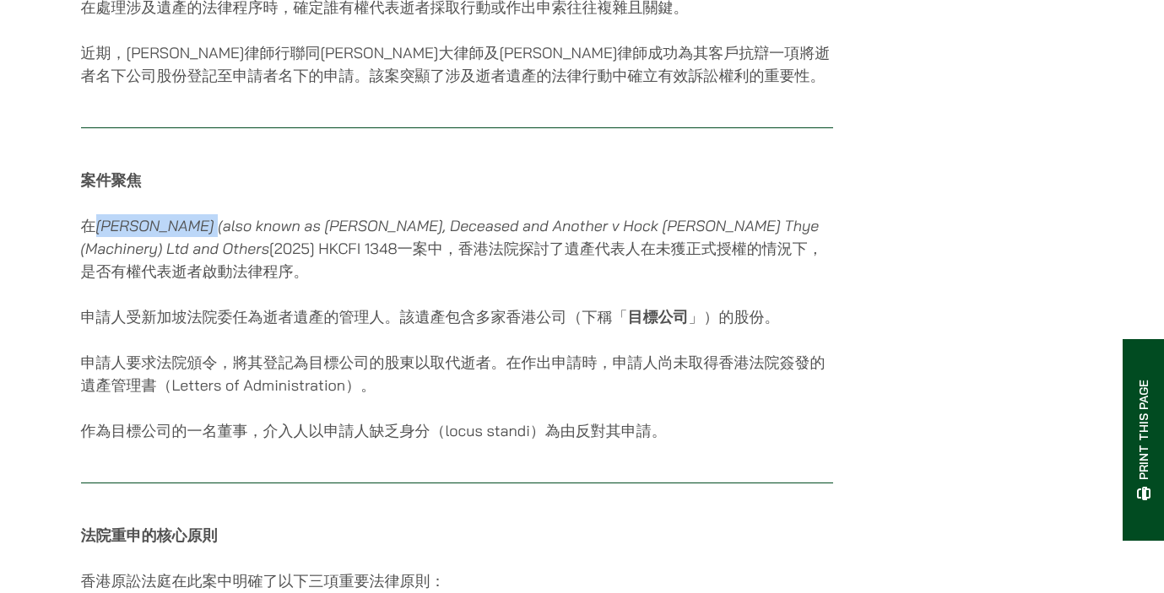
drag, startPoint x: 207, startPoint y: 242, endPoint x: 97, endPoint y: 239, distance: 109.8
click at [97, 239] on em "[PERSON_NAME] (also known as [PERSON_NAME], Deceased and Another v Hock [PERSON…" at bounding box center [450, 237] width 738 height 42
copy em "[PERSON_NAME]"
